Goal: Task Accomplishment & Management: Manage account settings

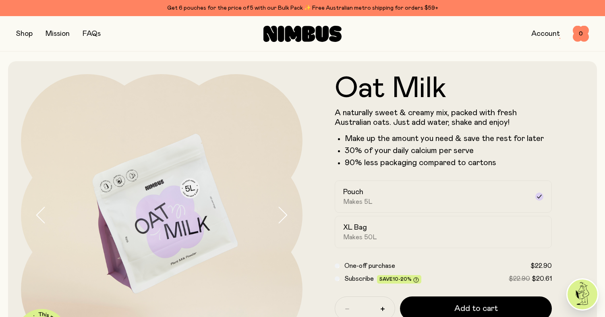
click at [539, 34] on link "Account" at bounding box center [545, 33] width 29 height 7
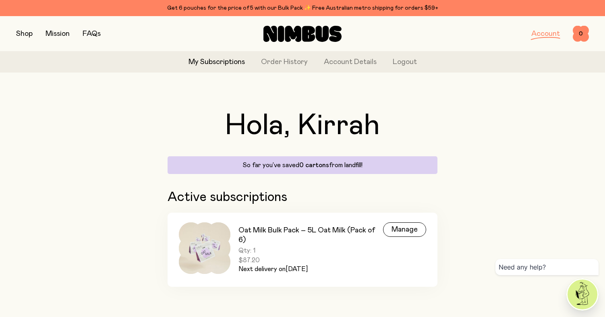
scroll to position [2, 0]
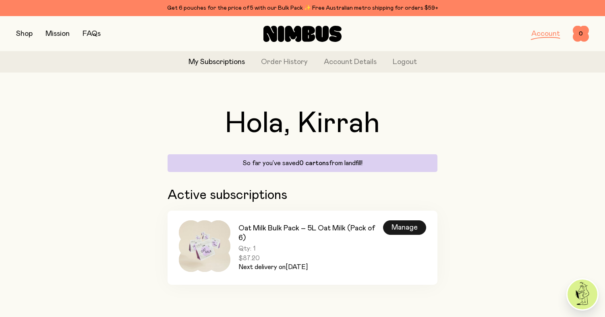
click at [390, 225] on div "Manage" at bounding box center [404, 227] width 43 height 14
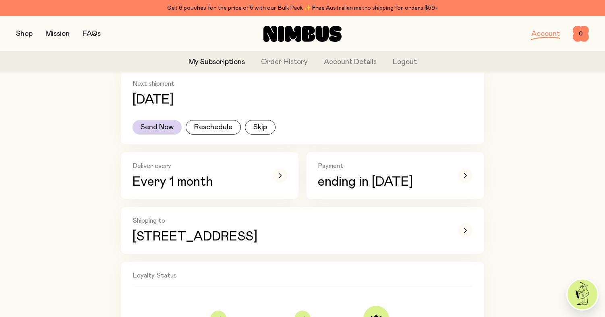
scroll to position [166, 0]
click at [280, 173] on icon "button" at bounding box center [279, 174] width 3 height 5
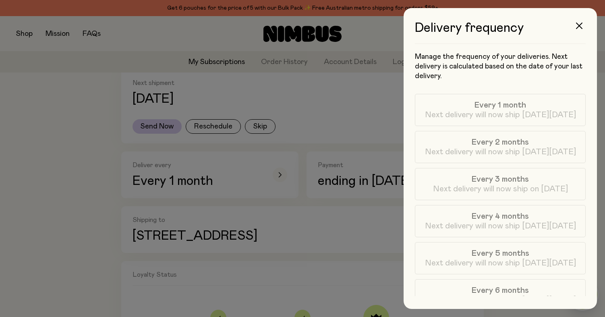
click at [89, 206] on div at bounding box center [302, 158] width 605 height 317
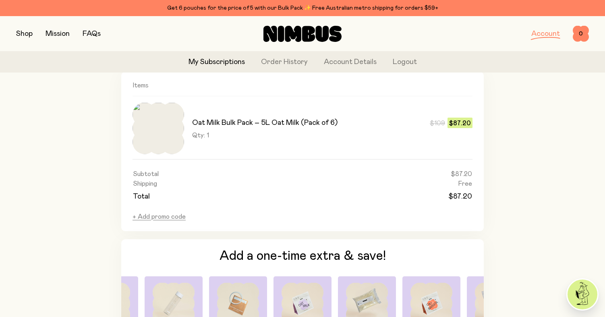
scroll to position [480, 0]
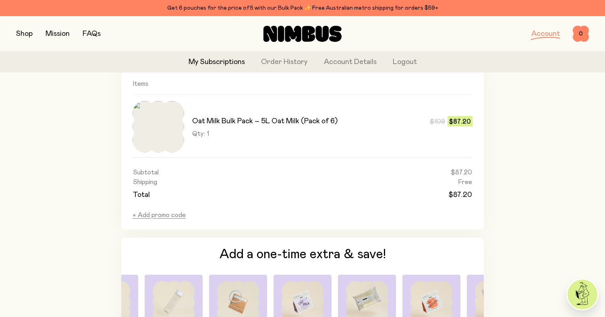
click at [198, 132] on span "Qty: 1" at bounding box center [200, 134] width 17 height 8
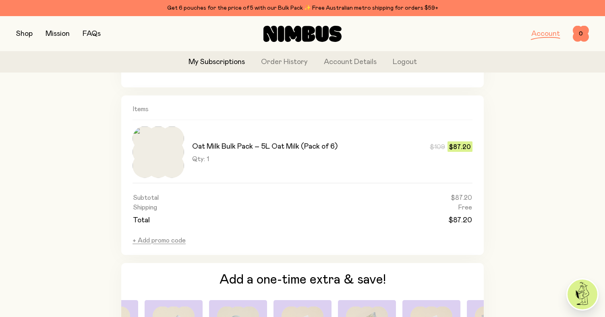
scroll to position [451, 0]
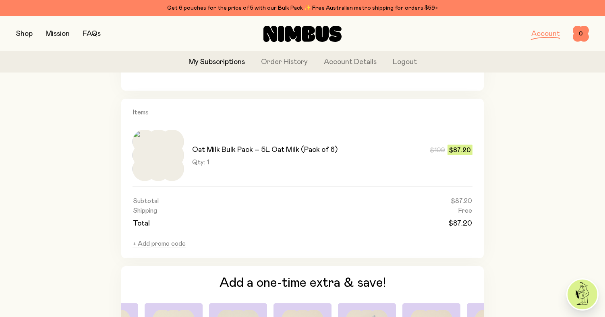
click at [583, 295] on img at bounding box center [582, 294] width 30 height 30
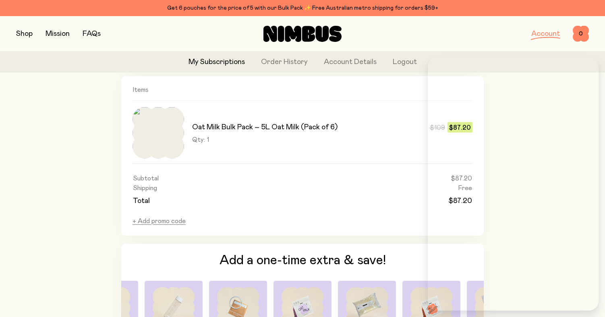
scroll to position [477, 0]
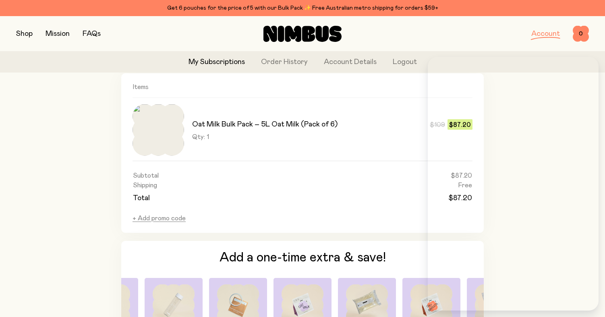
click at [224, 194] on td "Total" at bounding box center [220, 197] width 177 height 14
click at [172, 156] on div "Oat Milk Bulk Pack – 5L Oat Milk (Pack of 6) $109 $87.20 Qty: 1 $109 $87.20" at bounding box center [302, 132] width 340 height 56
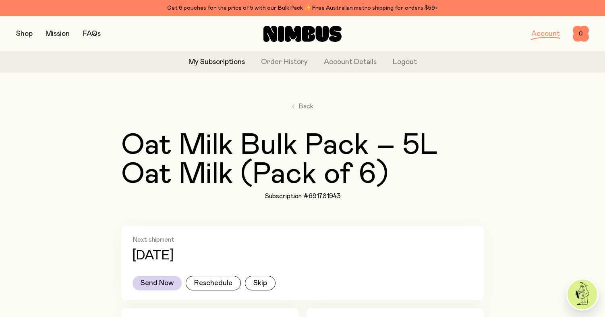
scroll to position [0, 0]
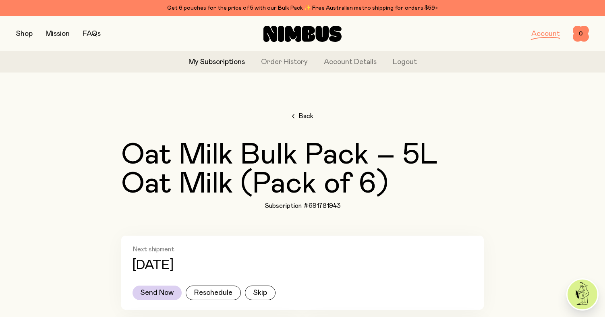
click at [303, 114] on span "Back" at bounding box center [305, 116] width 15 height 10
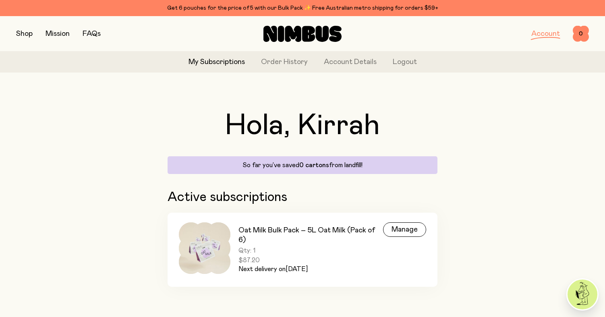
scroll to position [2, 0]
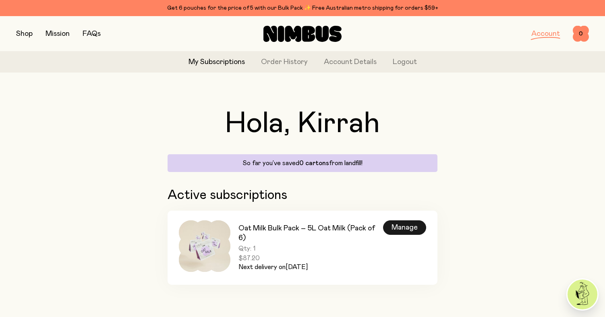
click at [390, 227] on div "Manage" at bounding box center [404, 227] width 43 height 14
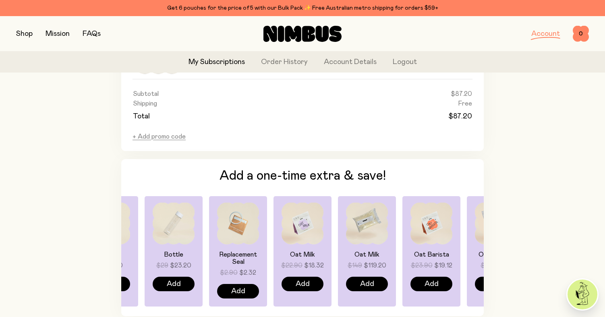
scroll to position [628, 0]
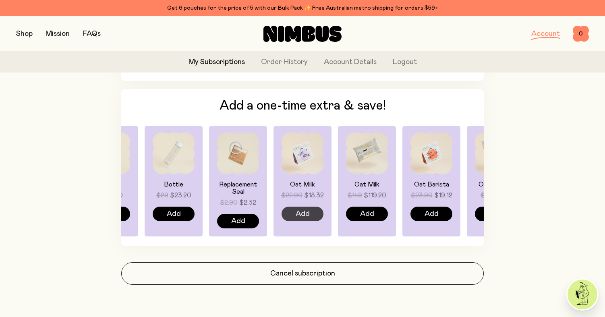
click at [296, 214] on span "Add" at bounding box center [302, 213] width 14 height 11
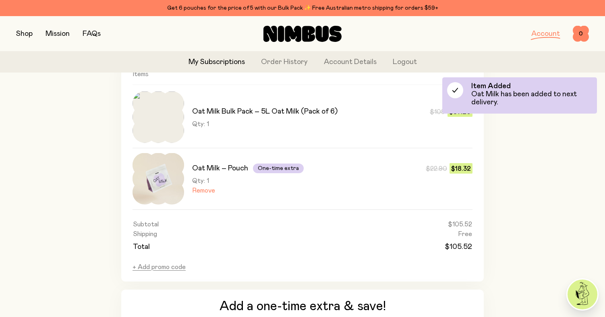
scroll to position [486, 0]
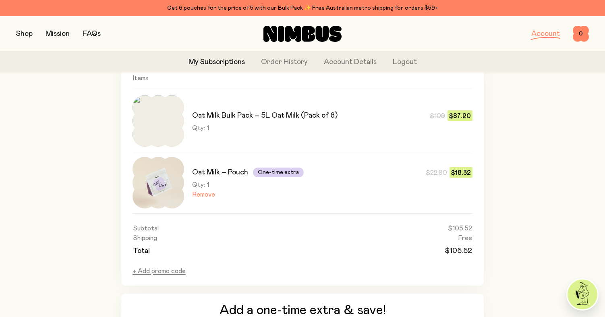
click at [153, 110] on img at bounding box center [158, 121] width 52 height 52
click at [228, 119] on h3 "Oat Milk Bulk Pack – 5L Oat Milk (Pack of 6)" at bounding box center [264, 116] width 145 height 10
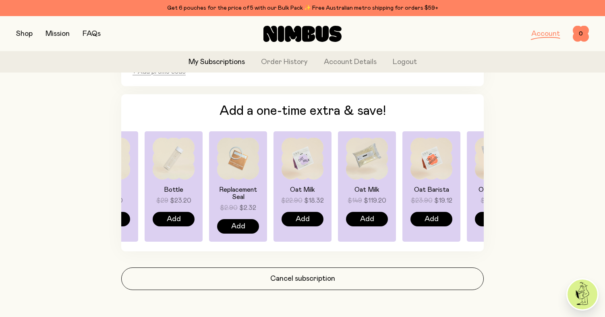
scroll to position [690, 0]
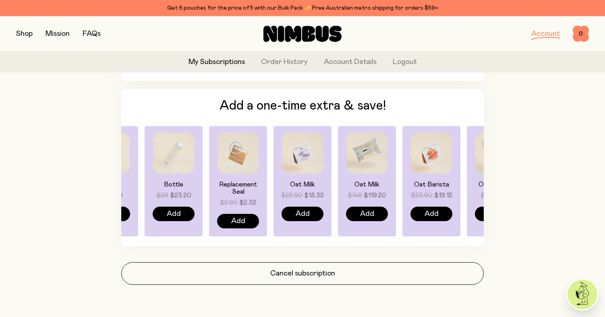
click at [370, 153] on img at bounding box center [367, 153] width 42 height 42
click at [362, 215] on span "Add" at bounding box center [367, 213] width 14 height 11
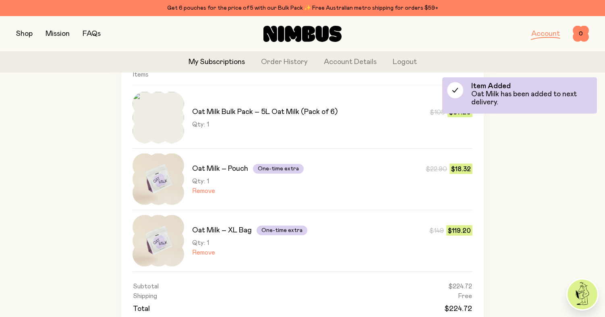
scroll to position [486, 0]
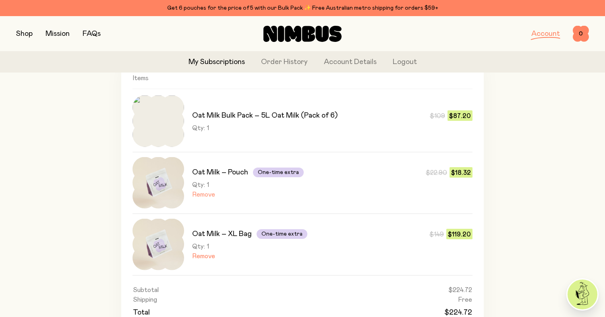
click at [201, 194] on button "Remove" at bounding box center [203, 194] width 23 height 8
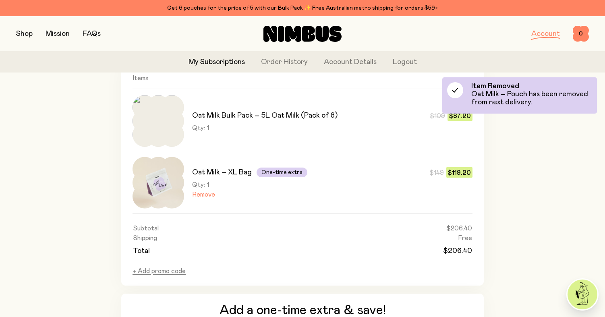
click at [22, 34] on button "button" at bounding box center [24, 33] width 17 height 11
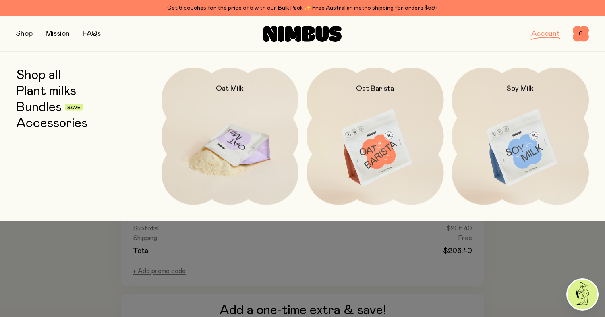
click at [231, 145] on img at bounding box center [229, 148] width 137 height 161
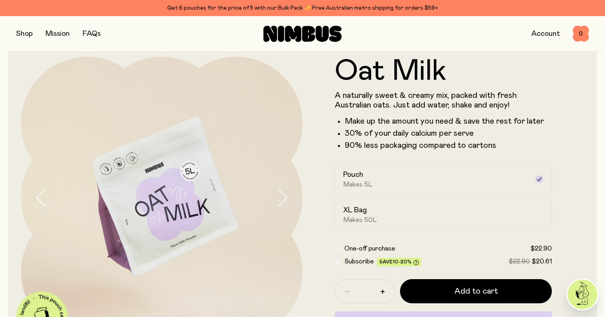
scroll to position [31, 0]
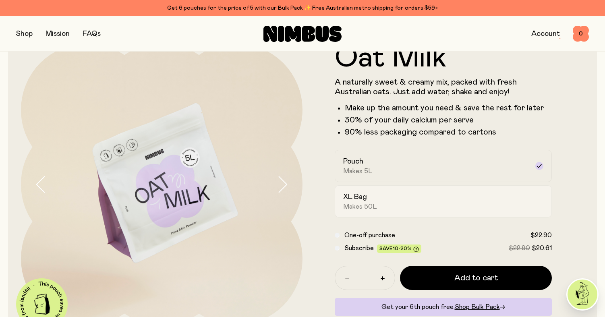
click at [427, 198] on div "XL Bag Makes 50L" at bounding box center [436, 201] width 186 height 19
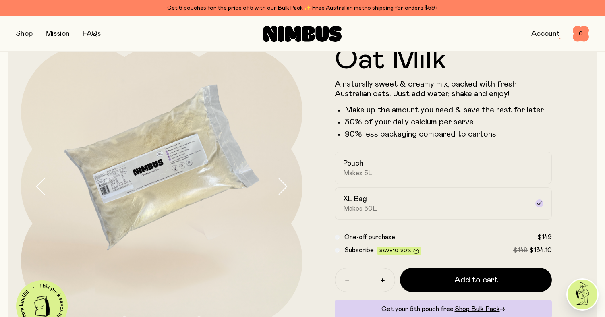
scroll to position [0, 0]
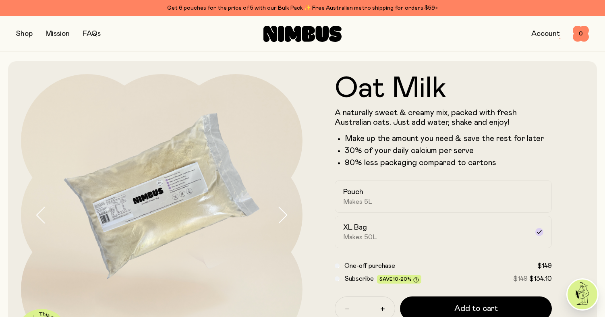
click at [577, 293] on img at bounding box center [582, 294] width 30 height 30
click at [538, 33] on link "Account" at bounding box center [545, 33] width 29 height 7
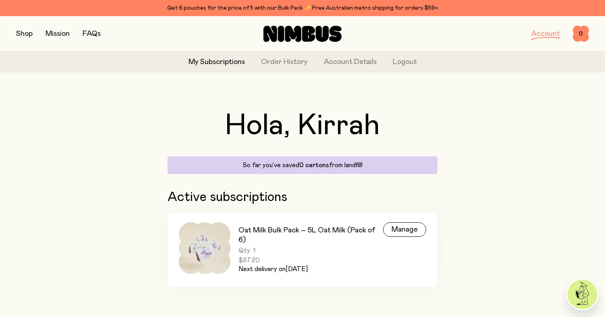
scroll to position [2, 0]
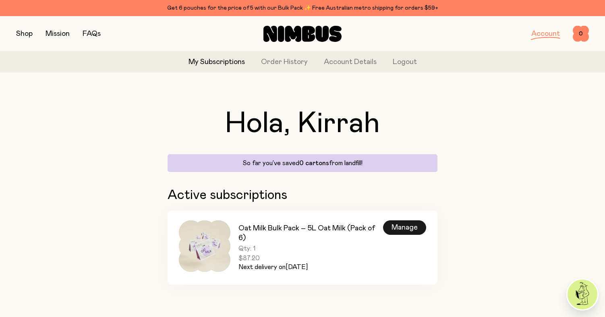
click at [393, 227] on div "Manage" at bounding box center [404, 227] width 43 height 14
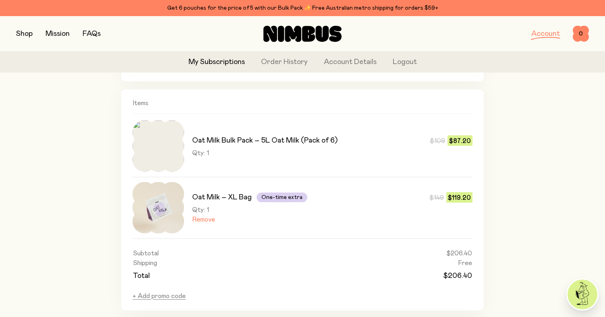
scroll to position [462, 0]
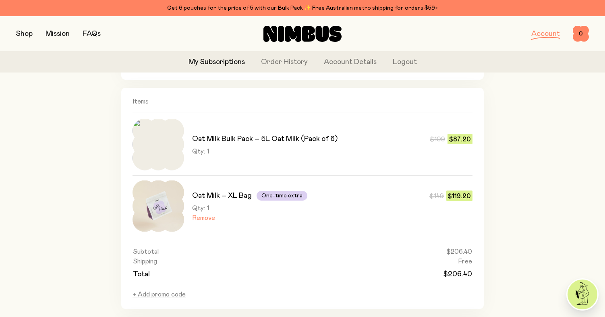
click at [22, 31] on button "button" at bounding box center [24, 33] width 17 height 11
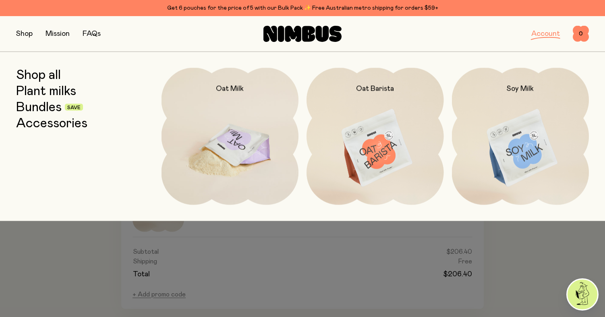
click at [238, 157] on img at bounding box center [229, 148] width 137 height 161
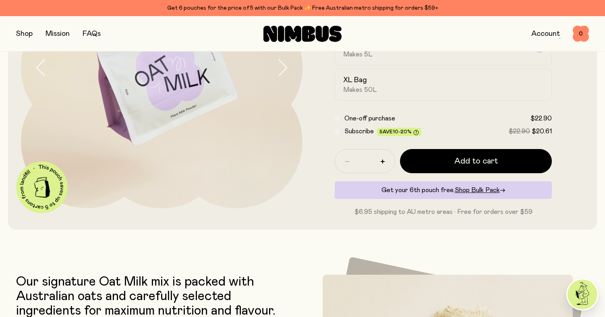
scroll to position [155, 0]
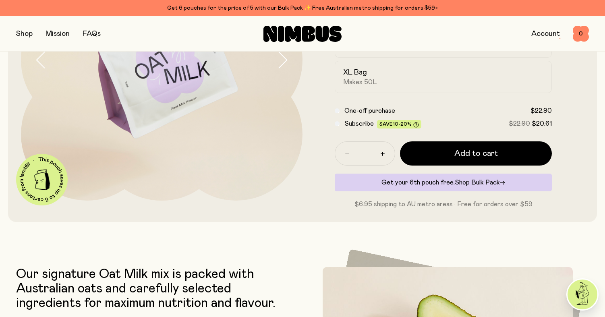
click at [584, 300] on img at bounding box center [582, 294] width 30 height 30
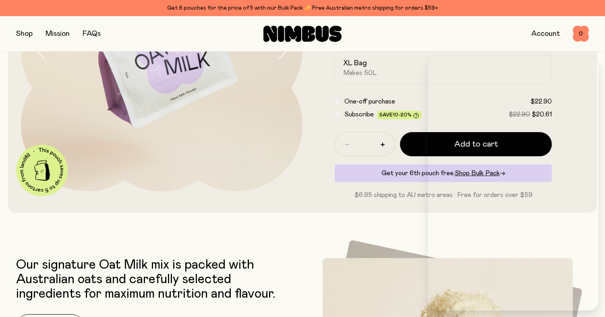
scroll to position [165, 0]
